Goal: Transaction & Acquisition: Purchase product/service

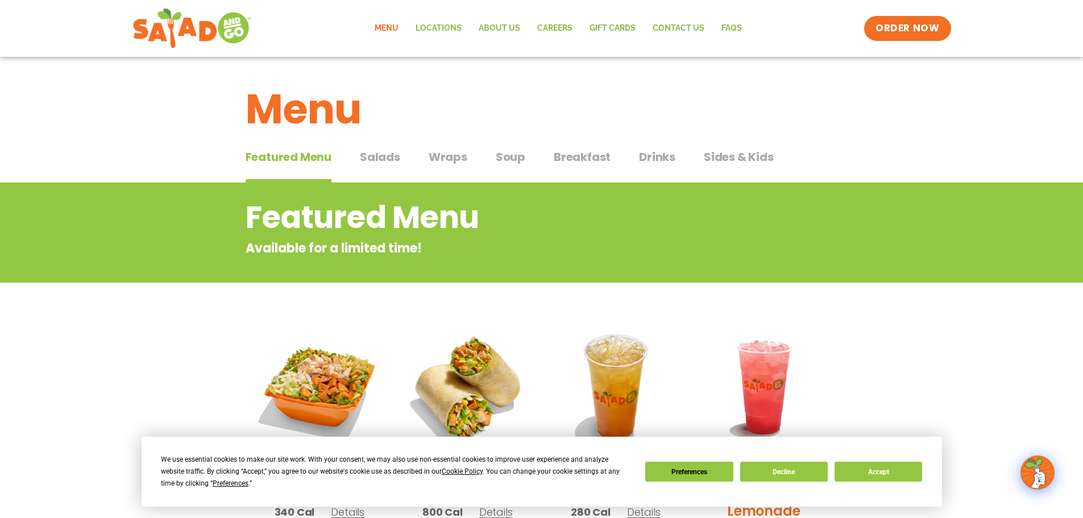
click at [380, 159] on span "Salads" at bounding box center [380, 156] width 40 height 17
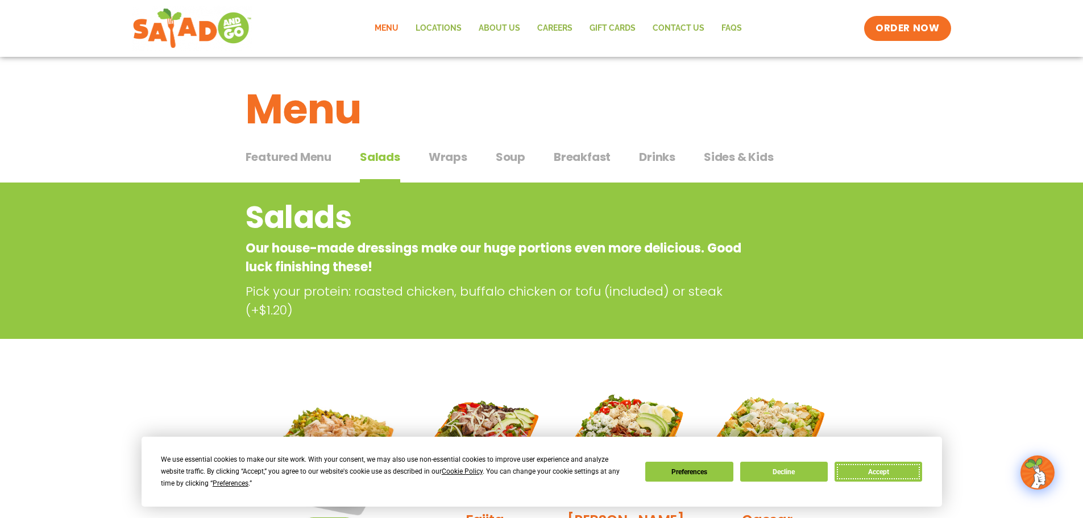
click at [874, 473] on button "Accept" at bounding box center [879, 472] width 88 height 20
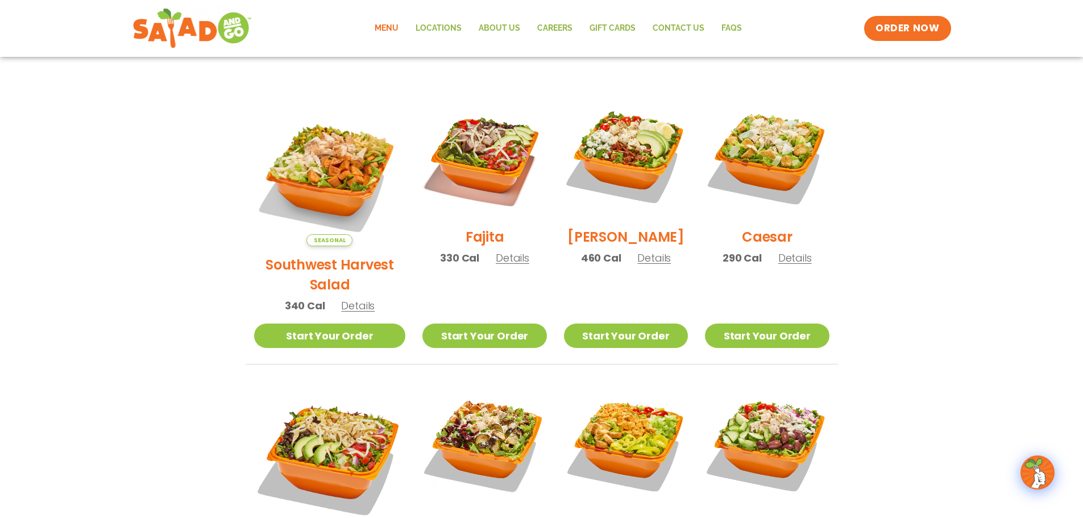
scroll to position [284, 0]
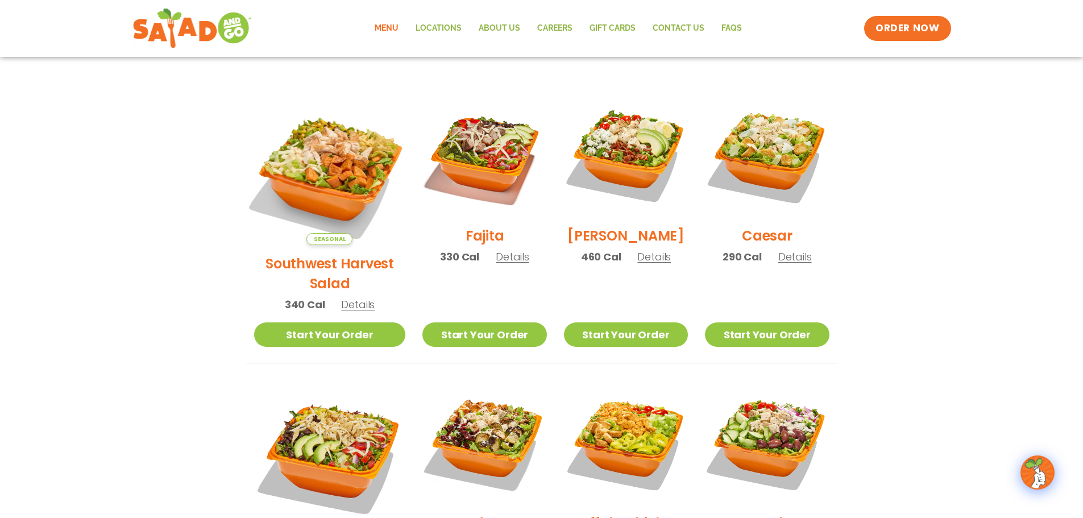
click at [343, 175] on img at bounding box center [330, 169] width 178 height 178
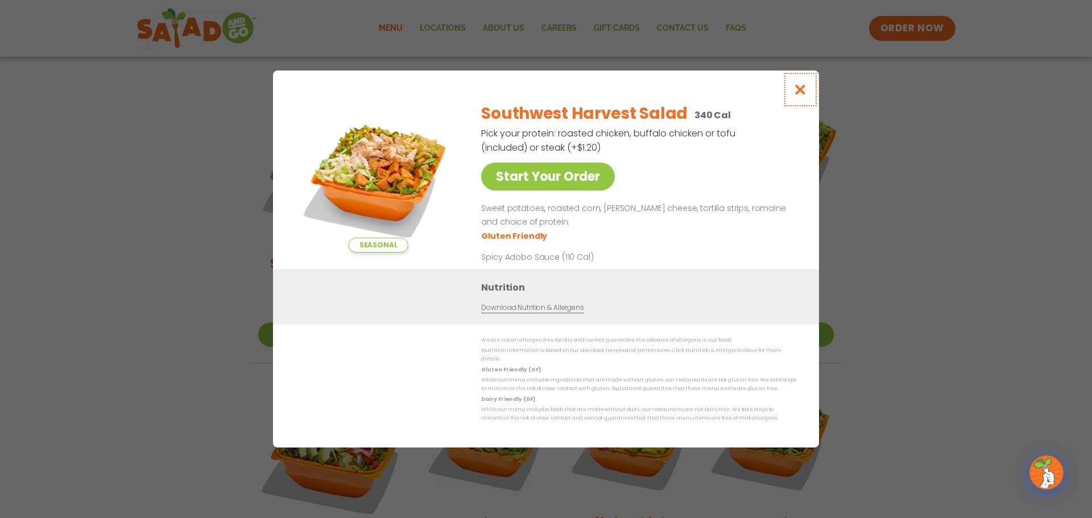
click at [798, 93] on icon "Close modal" at bounding box center [800, 90] width 14 height 12
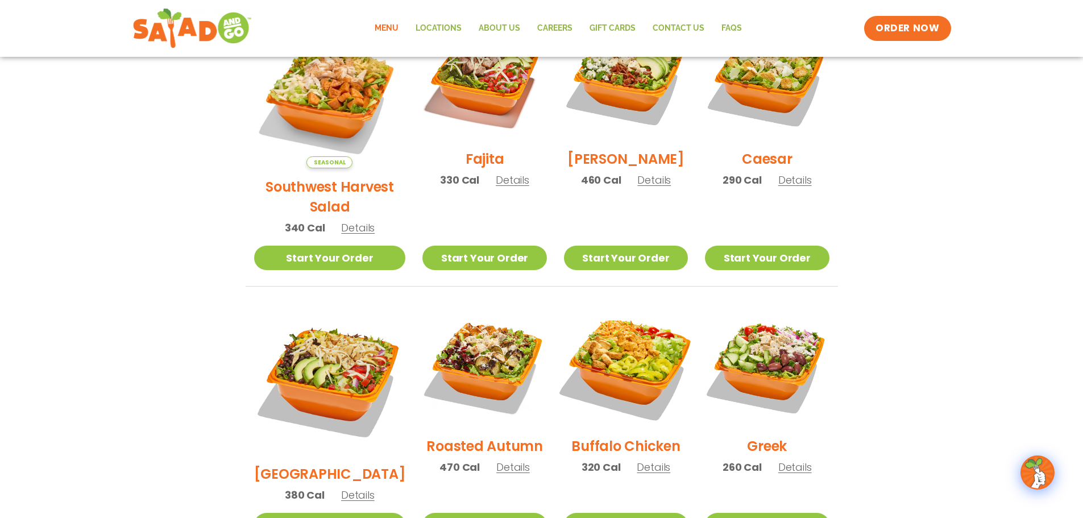
scroll to position [341, 0]
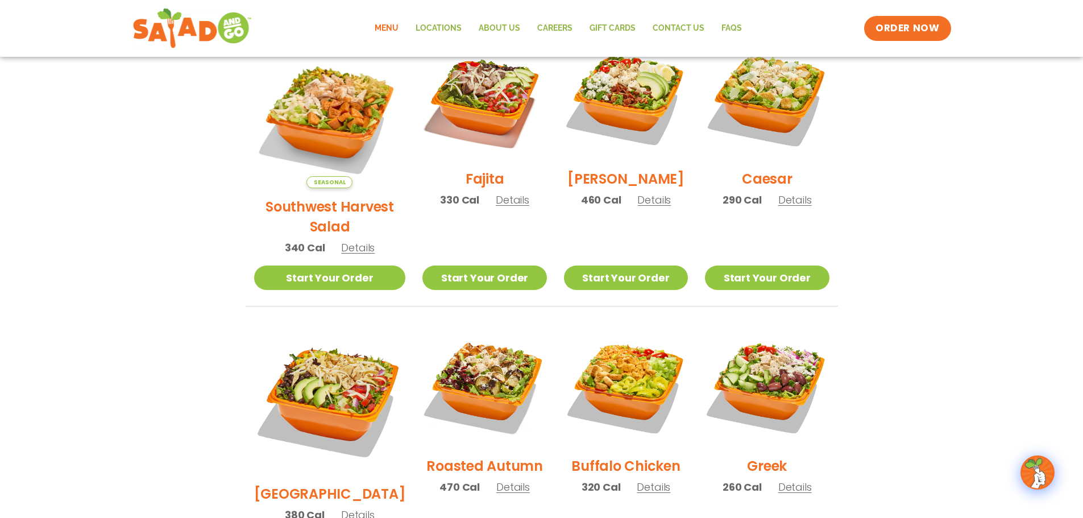
click at [481, 370] on img at bounding box center [484, 386] width 124 height 124
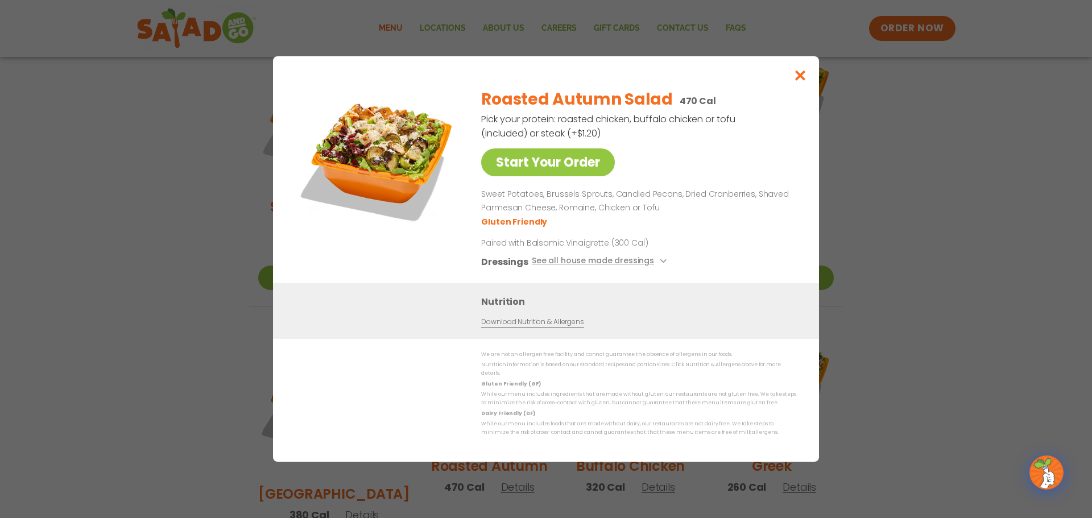
click at [417, 142] on img at bounding box center [377, 158] width 159 height 159
click at [804, 81] on icon "Close modal" at bounding box center [800, 75] width 14 height 12
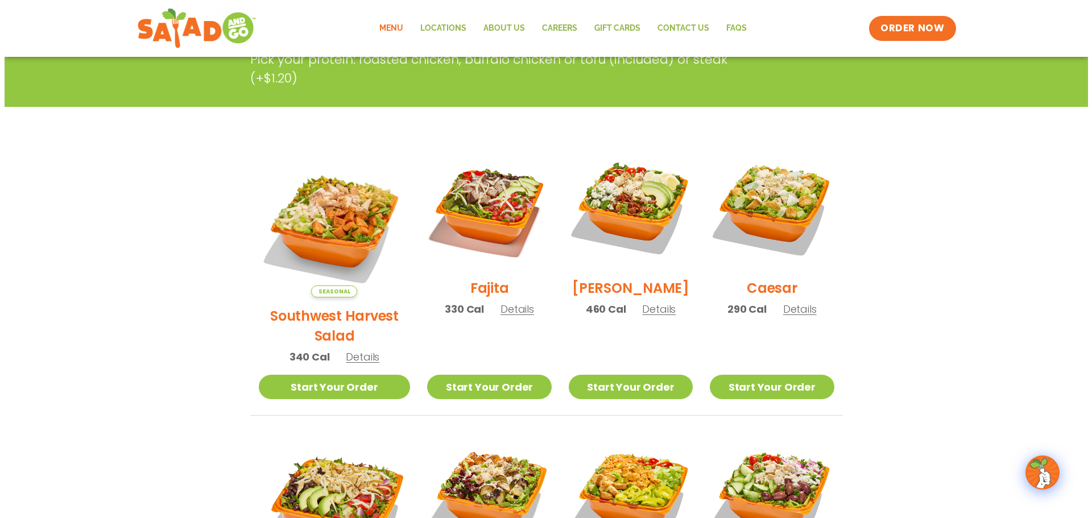
scroll to position [227, 0]
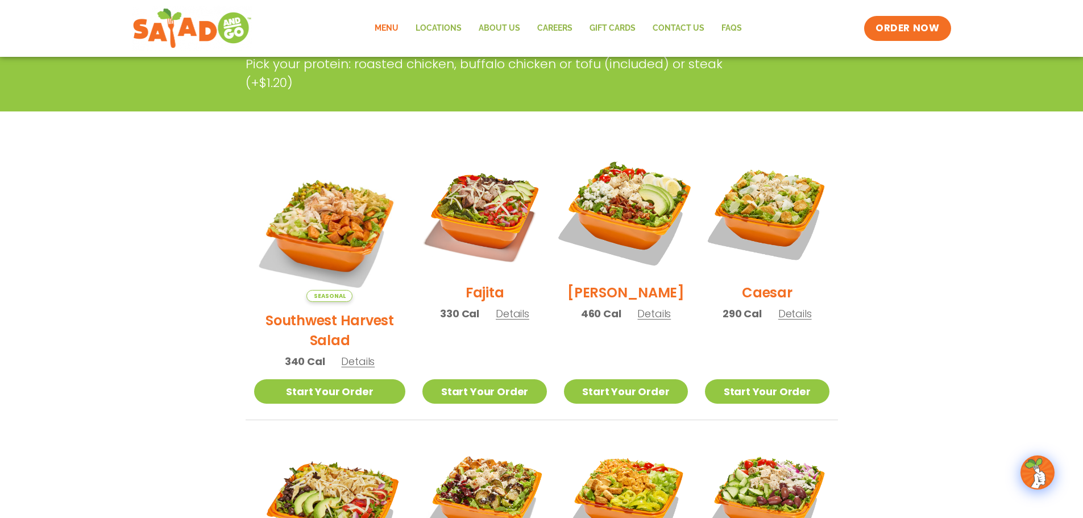
click at [642, 215] on img at bounding box center [626, 212] width 146 height 146
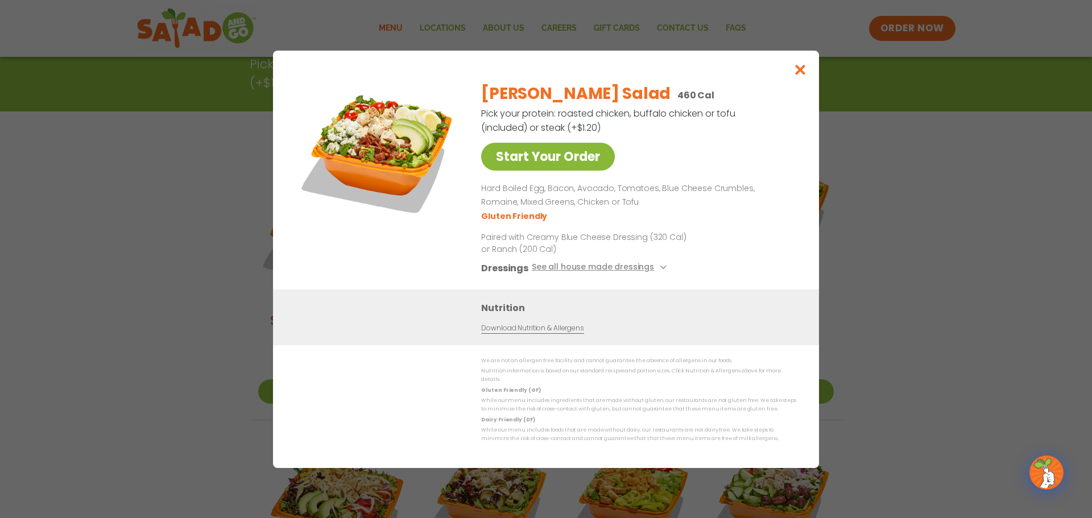
click at [598, 161] on link "Start Your Order" at bounding box center [548, 157] width 134 height 28
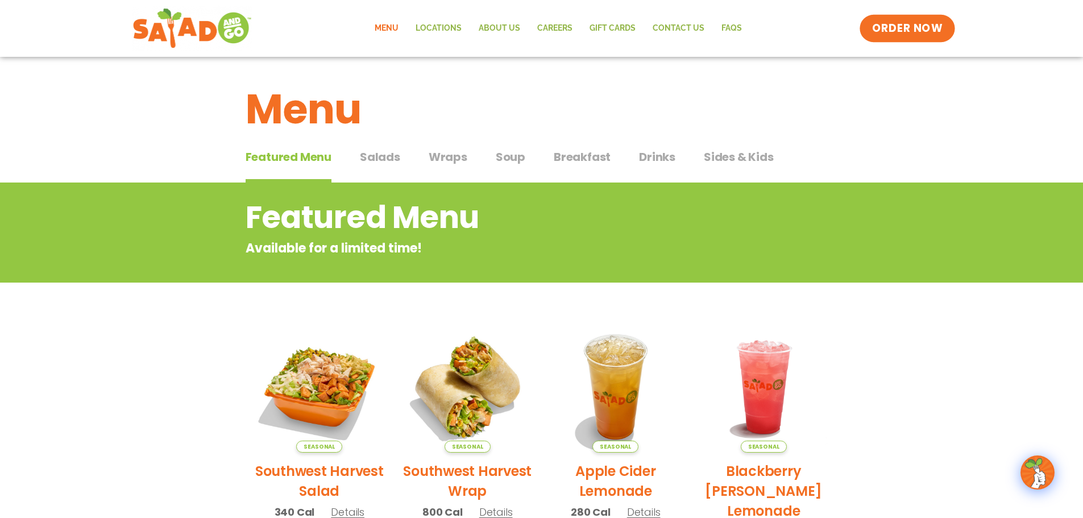
click at [896, 39] on link "ORDER NOW" at bounding box center [908, 28] width 96 height 27
